Goal: Information Seeking & Learning: Compare options

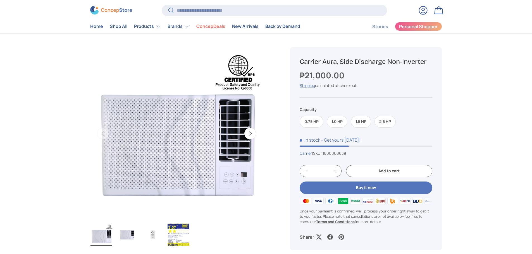
scroll to position [28, 0]
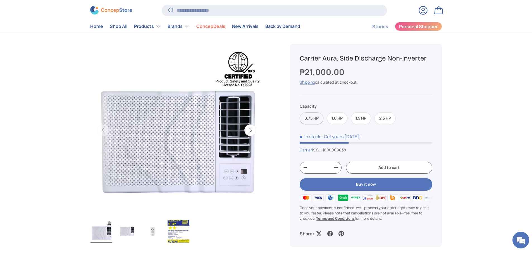
click at [309, 121] on label "0.75 HP" at bounding box center [311, 118] width 24 height 12
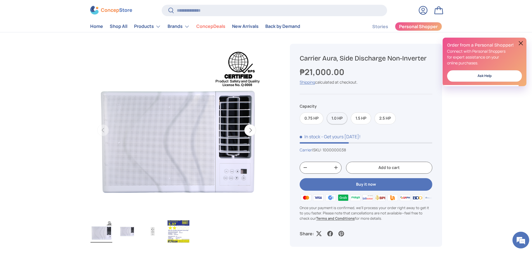
click at [335, 119] on label "1.0 HP" at bounding box center [336, 118] width 21 height 12
click at [318, 120] on label "0.75 HP" at bounding box center [311, 118] width 24 height 12
click at [336, 120] on label "1.0 HP" at bounding box center [336, 118] width 21 height 12
click at [359, 118] on label "1.5 HP" at bounding box center [360, 118] width 20 height 12
click at [392, 119] on label "2.5 HP" at bounding box center [384, 118] width 21 height 12
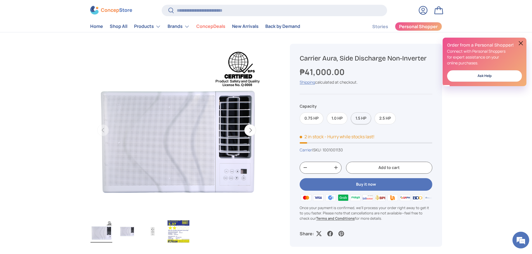
click at [362, 121] on label "1.5 HP" at bounding box center [360, 118] width 20 height 12
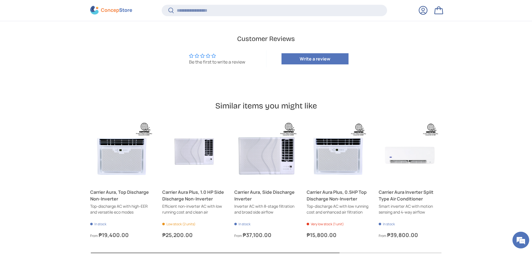
scroll to position [501, 0]
